Goal: Task Accomplishment & Management: Use online tool/utility

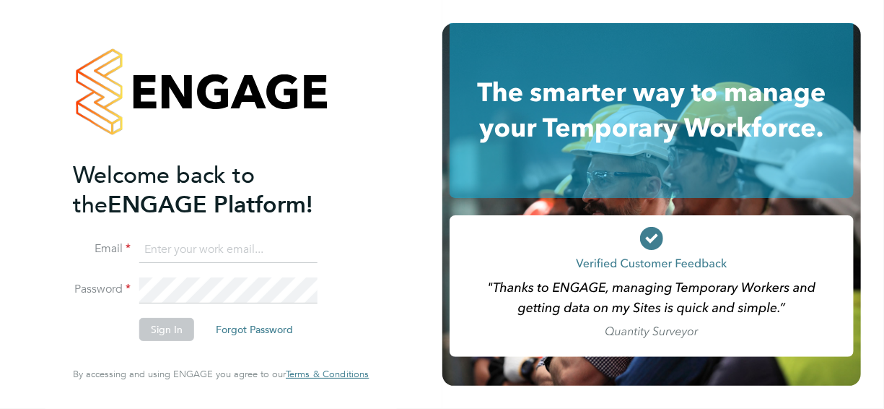
type input "adrian.iacob@cpplc.com"
click at [175, 325] on button "Sign In" at bounding box center [166, 329] width 55 height 23
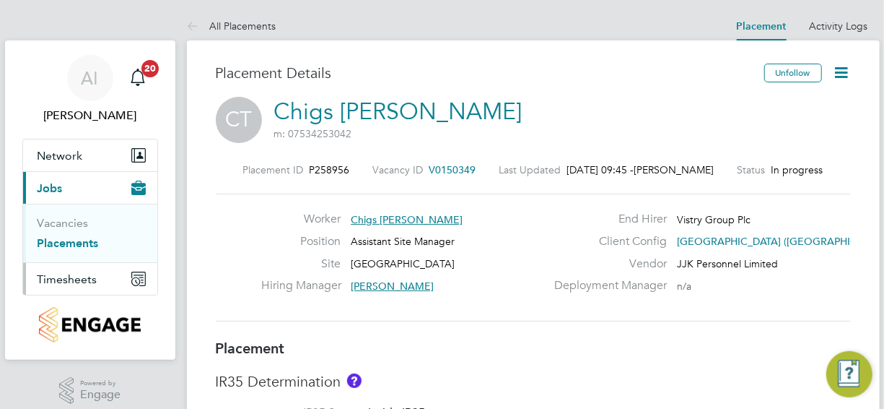
click at [76, 274] on span "Timesheets" at bounding box center [68, 279] width 60 height 14
click at [78, 275] on span "Timesheets" at bounding box center [68, 279] width 60 height 14
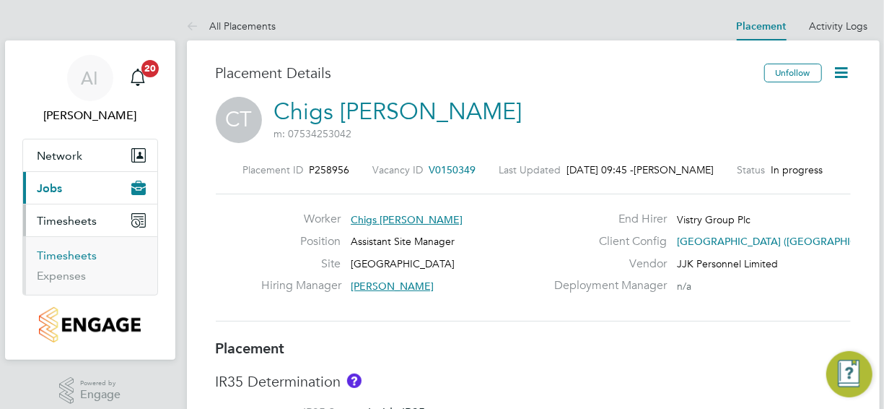
click at [72, 251] on link "Timesheets" at bounding box center [68, 255] width 60 height 14
